Goal: Find specific page/section: Find specific page/section

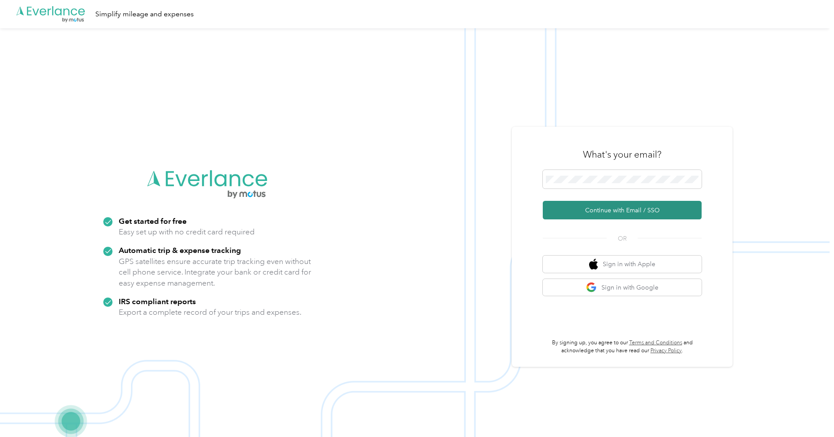
click at [593, 207] on button "Continue with Email / SSO" at bounding box center [622, 210] width 159 height 19
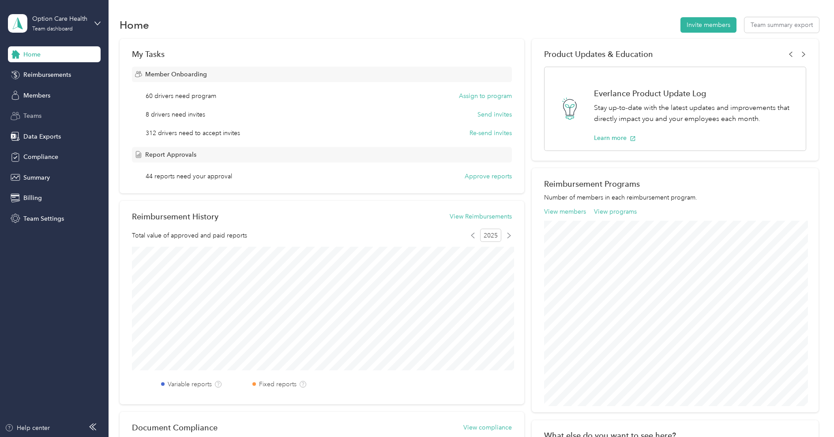
click at [34, 115] on span "Teams" at bounding box center [32, 115] width 18 height 9
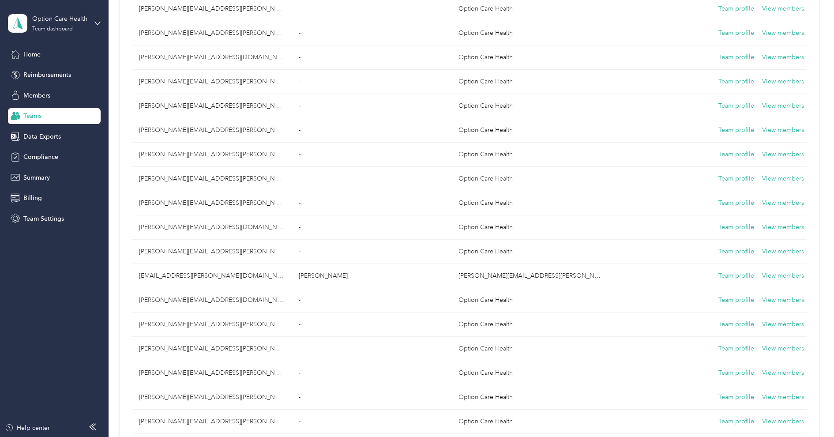
scroll to position [1040, 0]
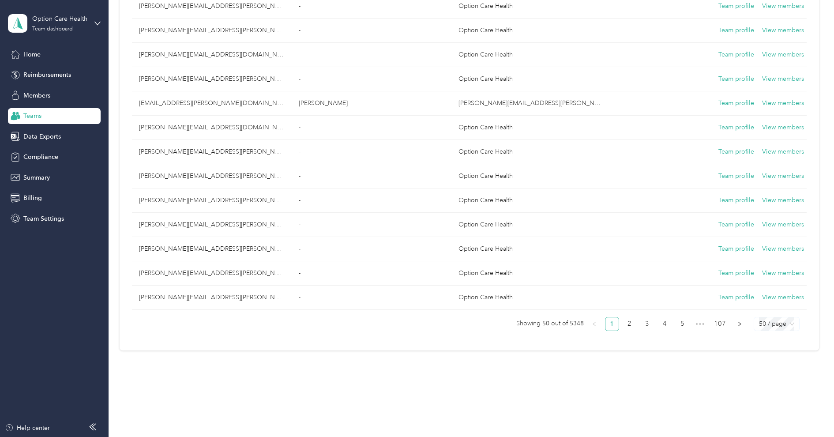
click at [768, 317] on span "50 / page" at bounding box center [776, 323] width 35 height 13
click at [773, 365] on div "150 / page" at bounding box center [776, 370] width 31 height 10
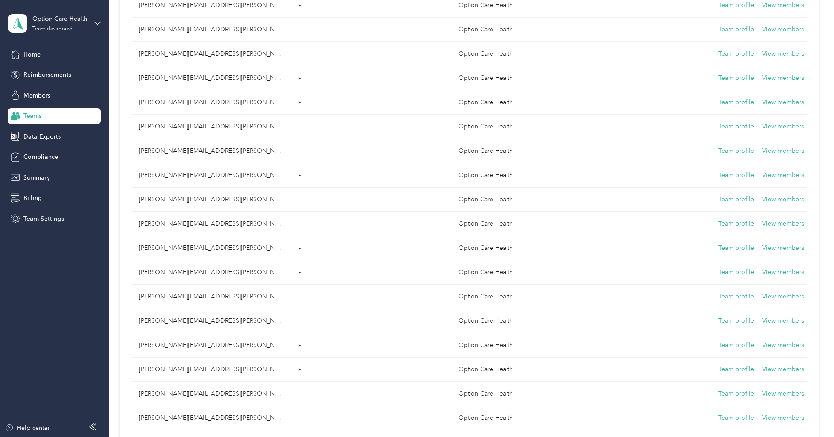
scroll to position [0, 0]
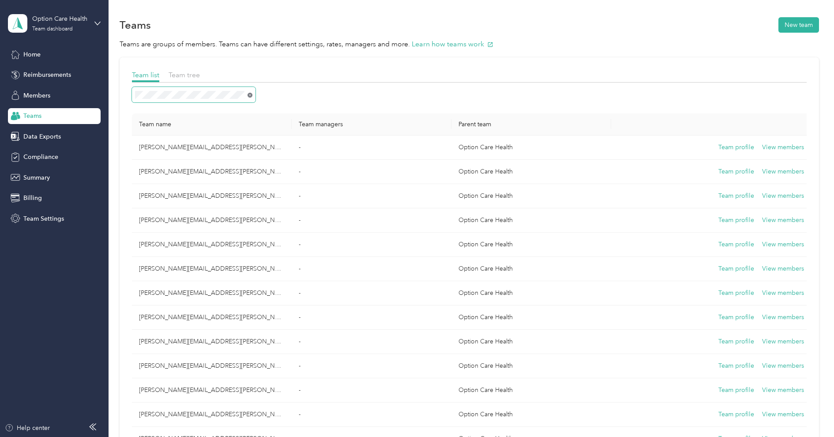
click at [250, 94] on icon at bounding box center [250, 95] width 5 height 5
click at [438, 72] on div "Team list Team tree" at bounding box center [469, 76] width 675 height 13
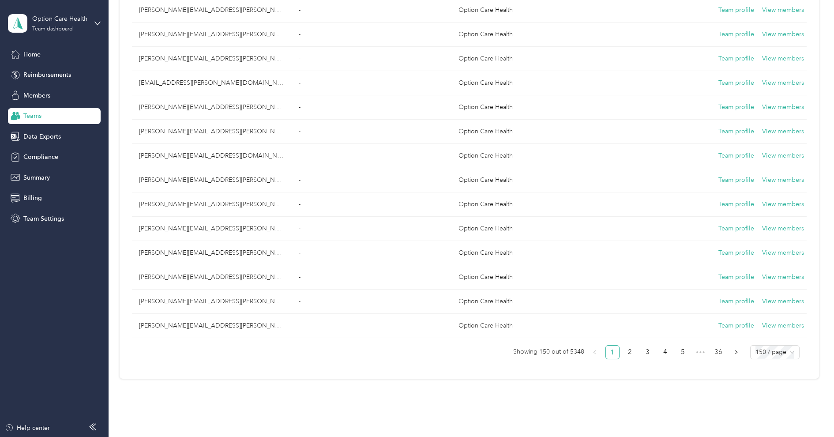
scroll to position [3450, 0]
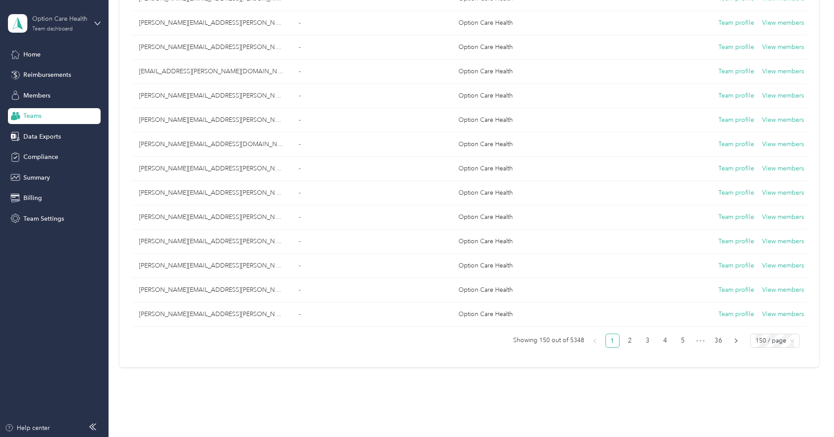
click at [63, 28] on div "Team dashboard" at bounding box center [52, 28] width 41 height 5
click at [44, 107] on div "Log out" at bounding box center [100, 109] width 173 height 15
